Goal: Download file/media

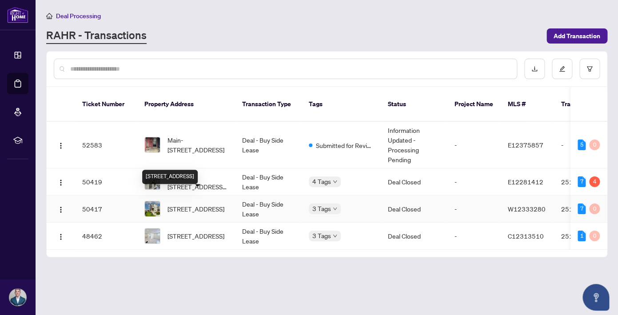
click at [185, 204] on span "[STREET_ADDRESS]" at bounding box center [195, 209] width 57 height 10
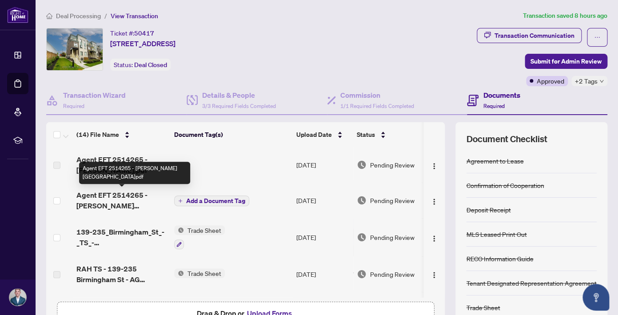
click at [121, 195] on span "Agent EFT 2514265 - Quincy.pdf" at bounding box center [121, 200] width 91 height 21
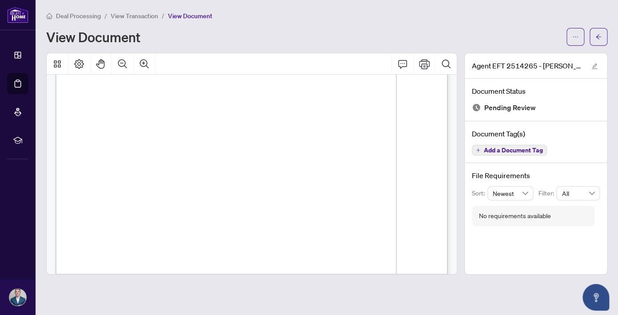
scroll to position [325, 0]
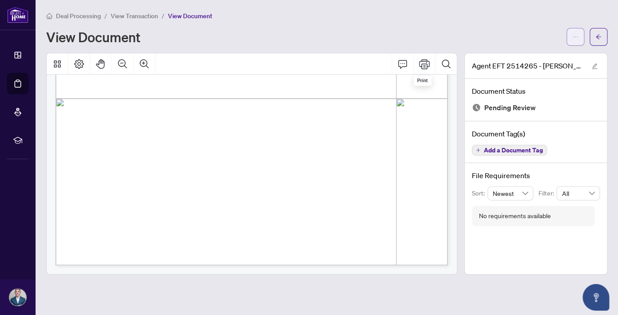
click at [571, 39] on button "button" at bounding box center [575, 37] width 18 height 18
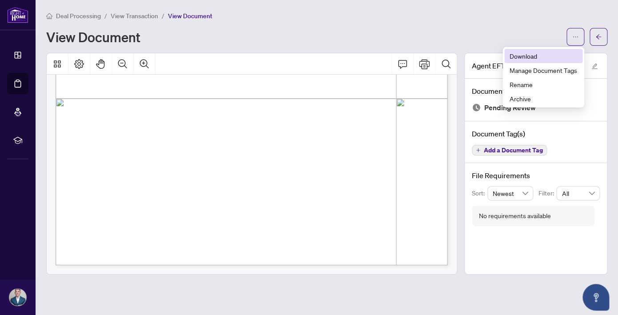
click at [537, 52] on span "Download" at bounding box center [542, 56] width 67 height 10
